Goal: Transaction & Acquisition: Obtain resource

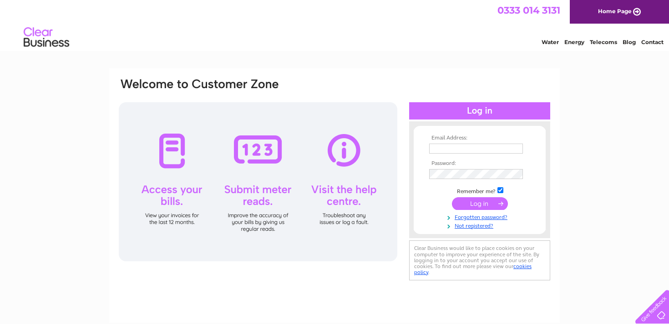
click at [472, 149] on input "text" at bounding box center [476, 149] width 94 height 10
paste input "ukfinance@brownsjewellers.com"
type input "ukfinance@brownsjewellers.com"
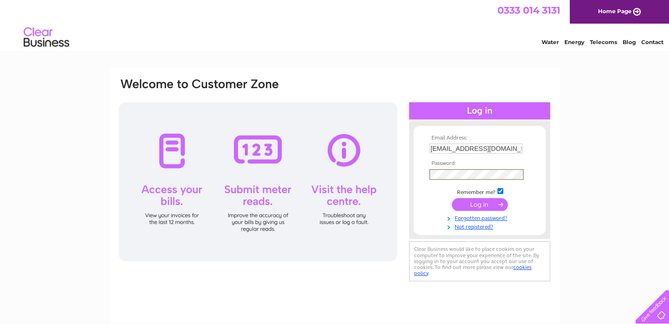
click at [476, 211] on td at bounding box center [480, 204] width 106 height 17
click at [477, 201] on input "submit" at bounding box center [480, 203] width 56 height 13
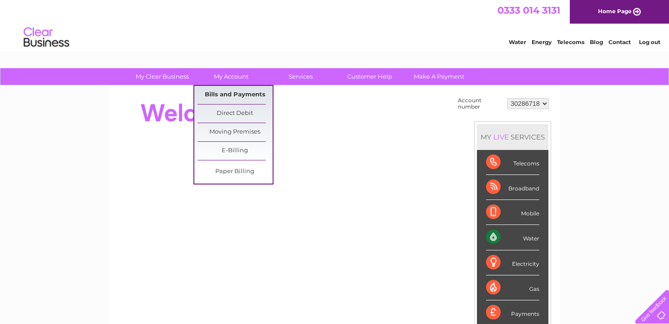
click at [231, 92] on link "Bills and Payments" at bounding box center [234, 95] width 75 height 18
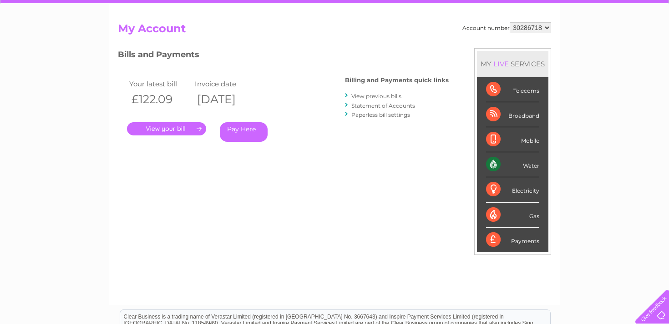
scroll to position [80, 0]
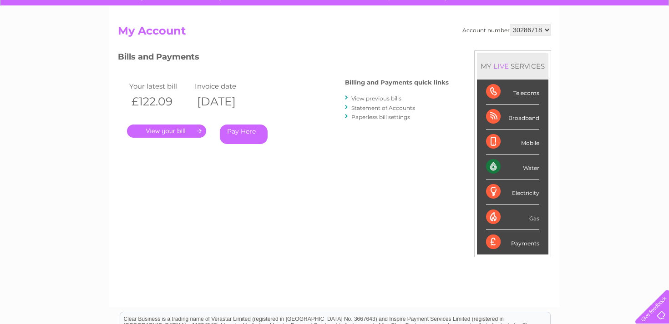
click at [374, 108] on link "Statement of Accounts" at bounding box center [383, 108] width 64 height 7
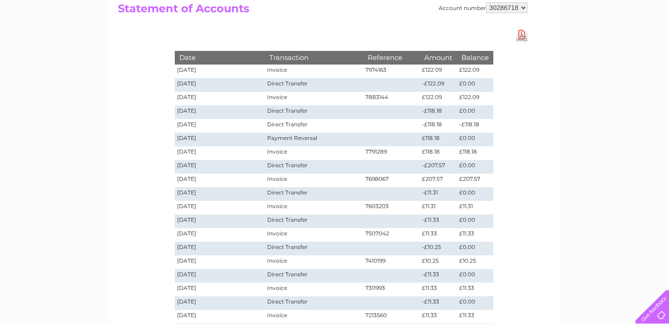
scroll to position [101, 0]
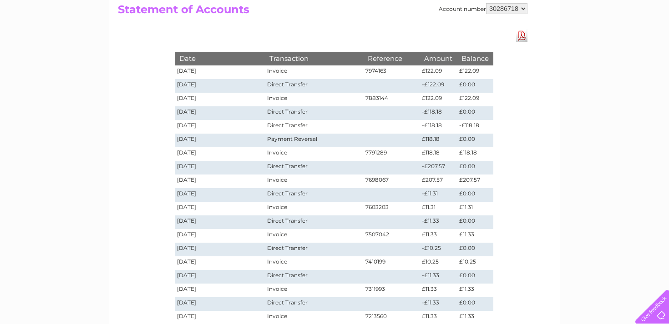
click at [372, 70] on td "7974163" at bounding box center [391, 72] width 56 height 14
click at [274, 72] on td "Invoice" at bounding box center [314, 72] width 98 height 14
click at [194, 70] on td "[DATE]" at bounding box center [220, 72] width 90 height 14
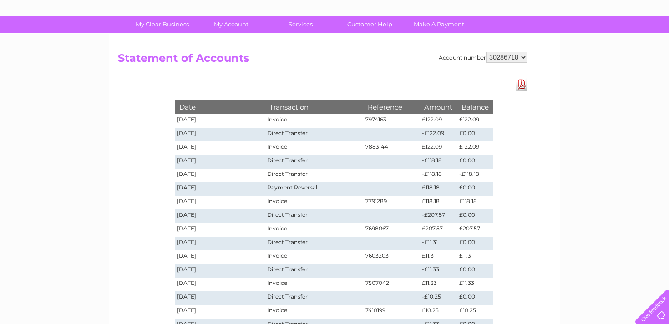
scroll to position [0, 0]
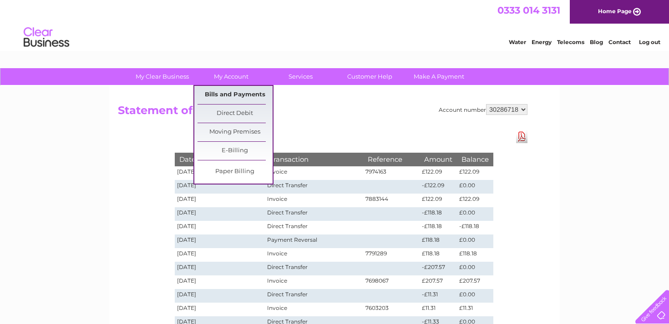
click at [226, 93] on link "Bills and Payments" at bounding box center [234, 95] width 75 height 18
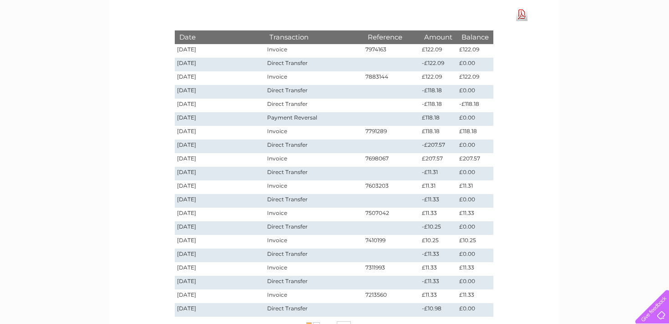
scroll to position [128, 0]
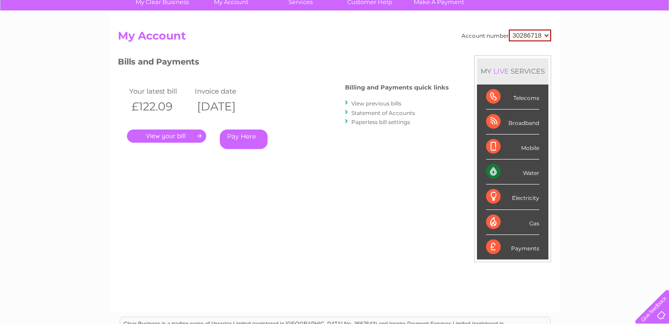
scroll to position [77, 0]
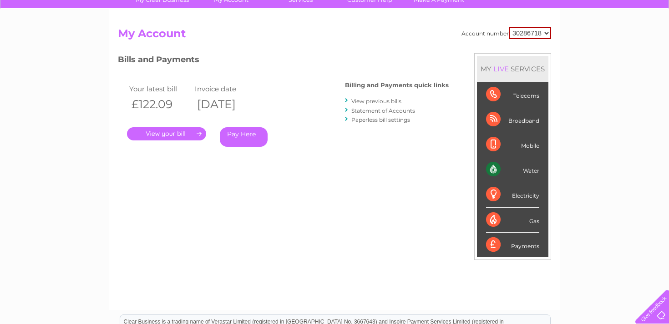
click at [166, 138] on link "." at bounding box center [166, 133] width 79 height 13
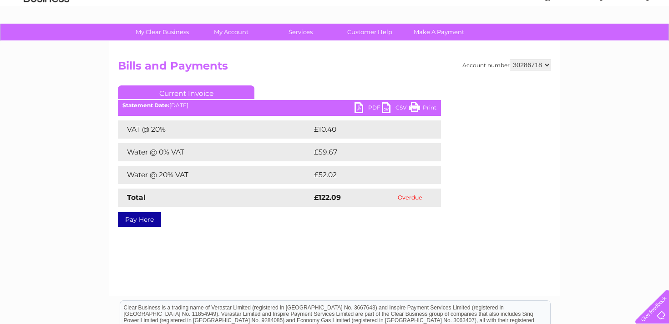
scroll to position [46, 0]
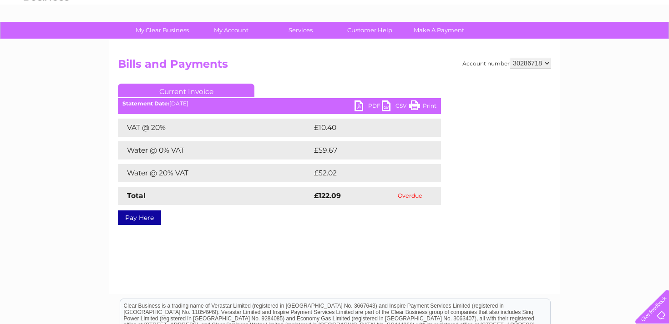
click at [358, 106] on link "PDF" at bounding box center [367, 107] width 27 height 13
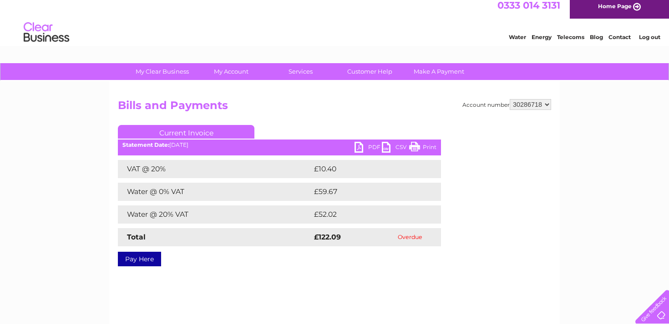
scroll to position [0, 0]
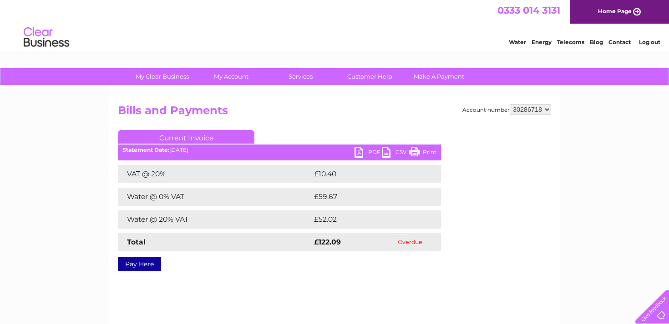
click at [316, 98] on div "Account number 30286718 Bills and Payments Current Invoice PDF CSV Print VAT @ …" at bounding box center [334, 213] width 450 height 255
